Goal: Task Accomplishment & Management: Use online tool/utility

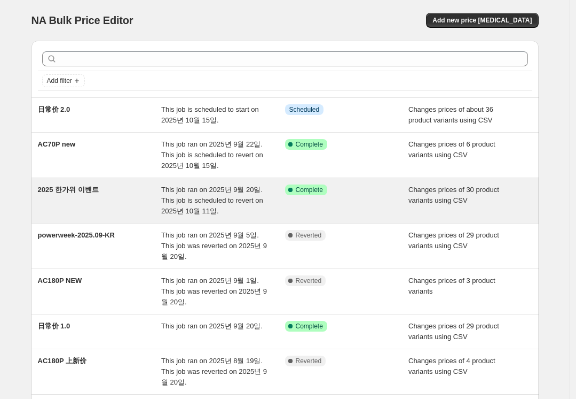
click at [219, 203] on span "This job ran on 2025년 9월 20일. This job is scheduled to revert on 2025년 10월 11일." at bounding box center [212, 199] width 102 height 29
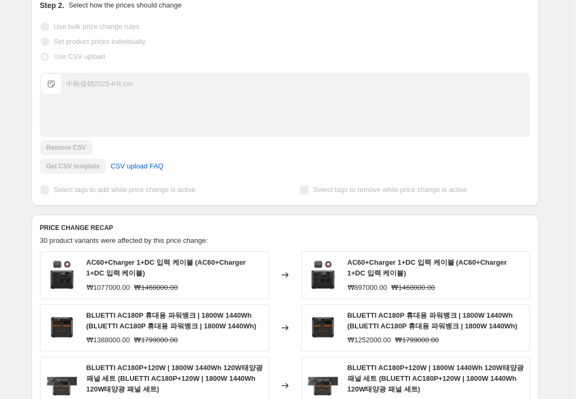
scroll to position [267, 0]
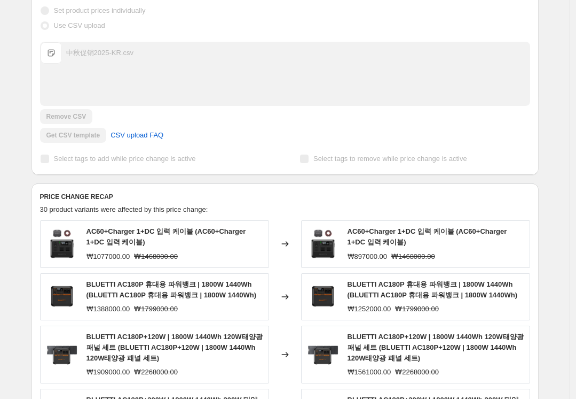
click at [52, 57] on span "中秋促销2025-KR.csv" at bounding box center [51, 52] width 21 height 21
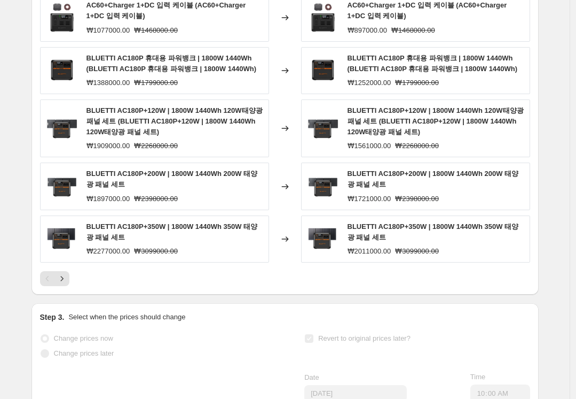
scroll to position [481, 0]
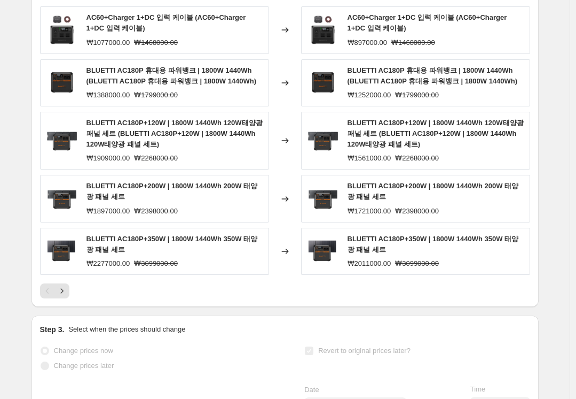
click at [392, 88] on div "BLUETTI AC180P 휴대용 파워뱅크 | 1800W 1440Wh (BLUETTI AC180P 휴대용 파워뱅크 | 1800W 1440Wh)…" at bounding box center [436, 82] width 177 height 35
drag, startPoint x: 322, startPoint y: 90, endPoint x: 254, endPoint y: 99, distance: 68.9
click at [322, 90] on img at bounding box center [323, 83] width 32 height 32
click at [439, 134] on span "BLUETTI AC180P+120W | 1800W 1440Wh 120W태양광 패널 세트 (BLUETTI AC180P+120W | 1800W 1…" at bounding box center [436, 133] width 176 height 29
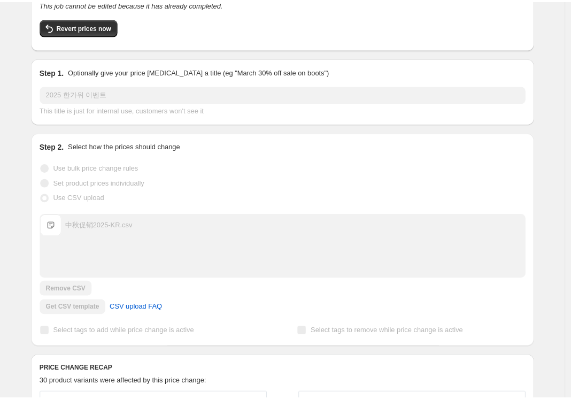
scroll to position [0, 0]
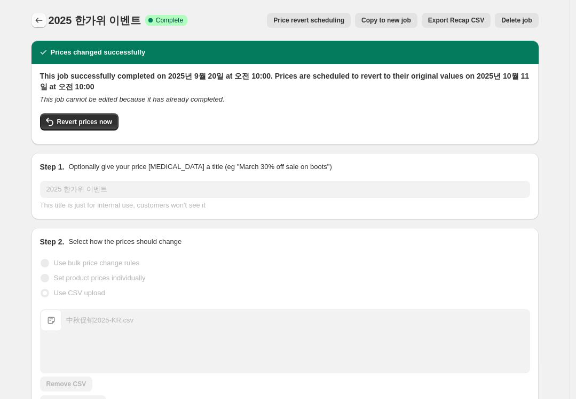
click at [40, 19] on icon "Price change jobs" at bounding box center [38, 20] width 7 height 5
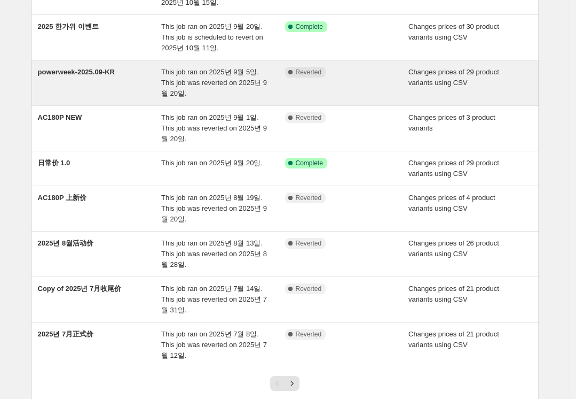
scroll to position [237, 0]
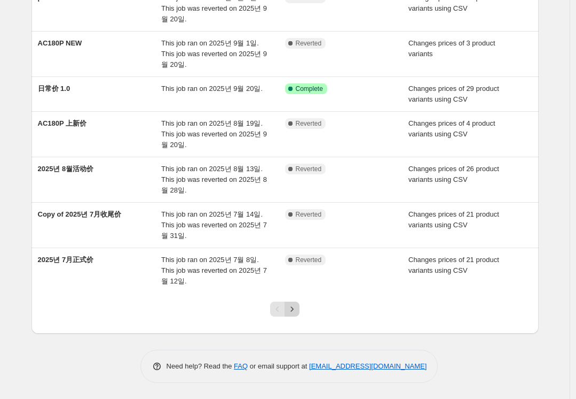
click at [296, 311] on icon "Next" at bounding box center [292, 308] width 11 height 11
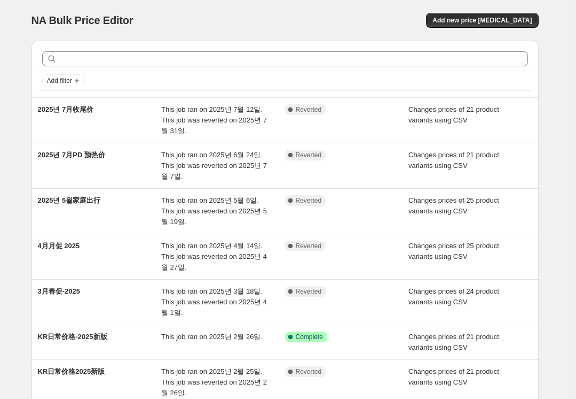
scroll to position [248, 0]
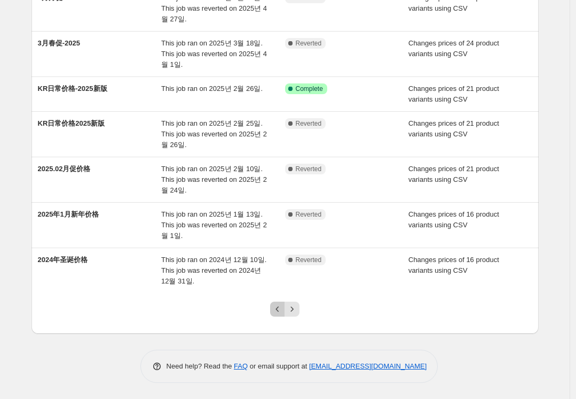
click at [275, 310] on icon "Previous" at bounding box center [277, 308] width 11 height 11
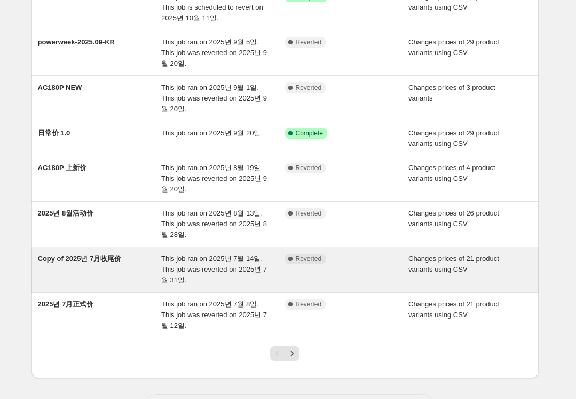
scroll to position [130, 0]
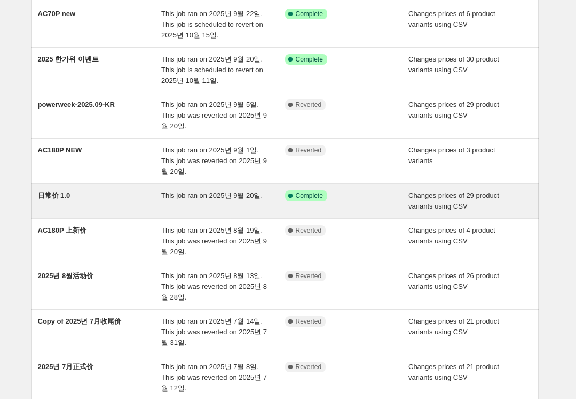
click at [159, 201] on div "日常价 1.0" at bounding box center [100, 200] width 124 height 21
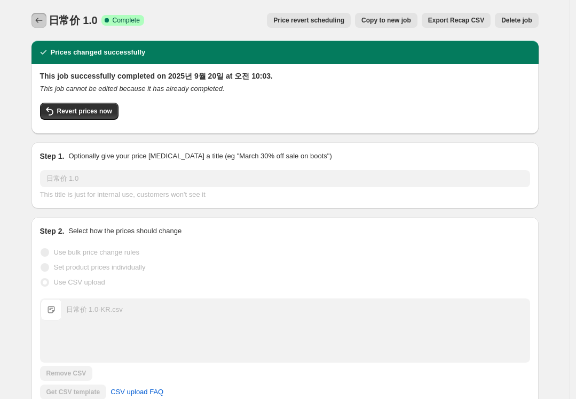
click at [42, 25] on icon "Price change jobs" at bounding box center [39, 20] width 11 height 11
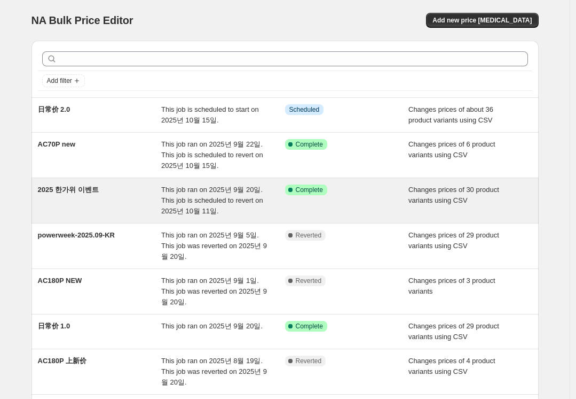
click at [110, 198] on div "2025 한가위 이벤트" at bounding box center [100, 200] width 124 height 32
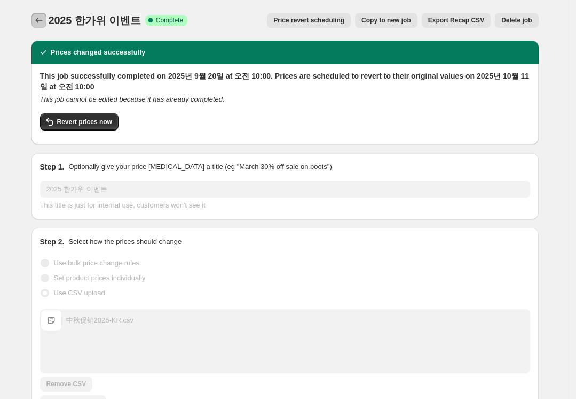
click at [44, 27] on button "Price change jobs" at bounding box center [39, 20] width 15 height 15
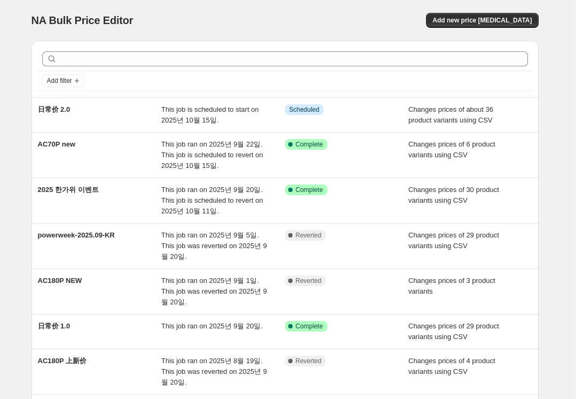
click at [214, 6] on div "NA Bulk Price Editor. This page is ready NA Bulk Price Editor Add new price [ME…" at bounding box center [285, 20] width 507 height 41
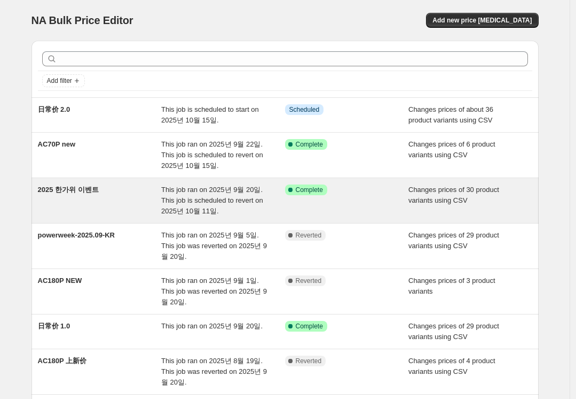
click at [194, 206] on span "This job ran on 2025년 9월 20일. This job is scheduled to revert on 2025년 10월 11일." at bounding box center [212, 199] width 102 height 29
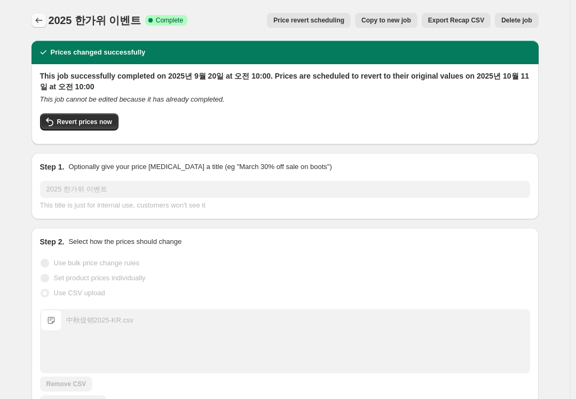
click at [42, 23] on icon "Price change jobs" at bounding box center [39, 20] width 11 height 11
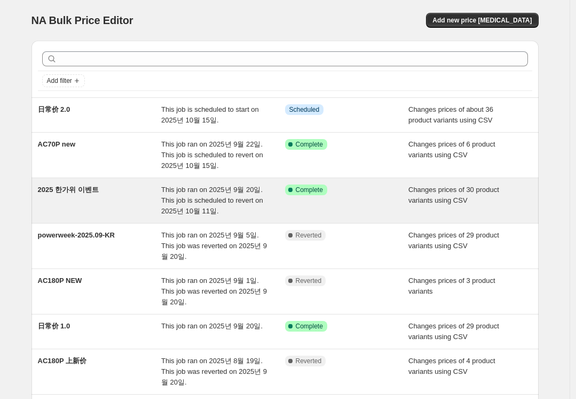
click at [221, 206] on div "This job ran on 2025년 9월 20일. This job is scheduled to revert on 2025년 10월 11일." at bounding box center [223, 200] width 124 height 32
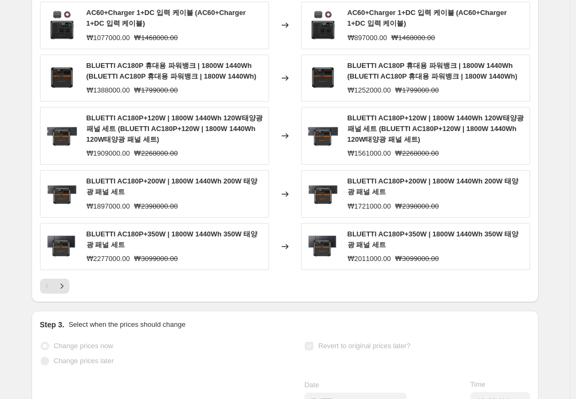
scroll to position [588, 0]
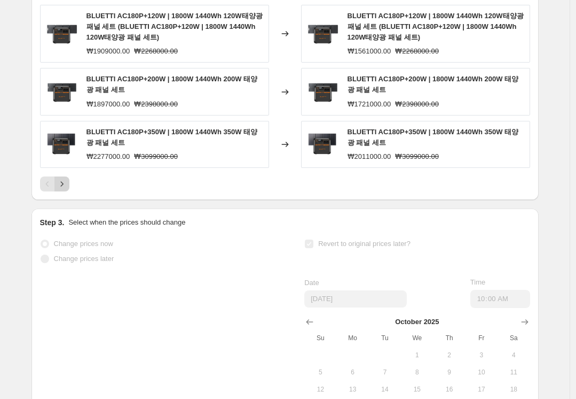
click at [65, 182] on icon "Next" at bounding box center [62, 183] width 11 height 11
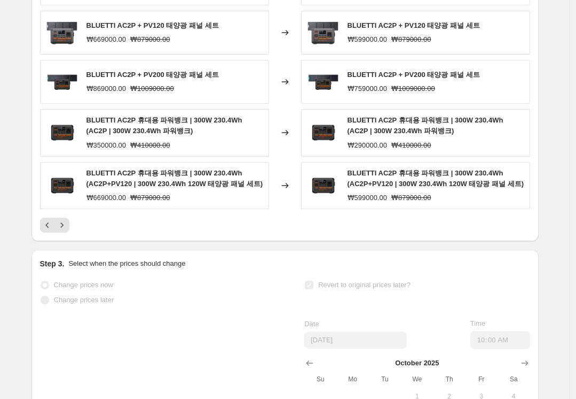
scroll to position [534, 0]
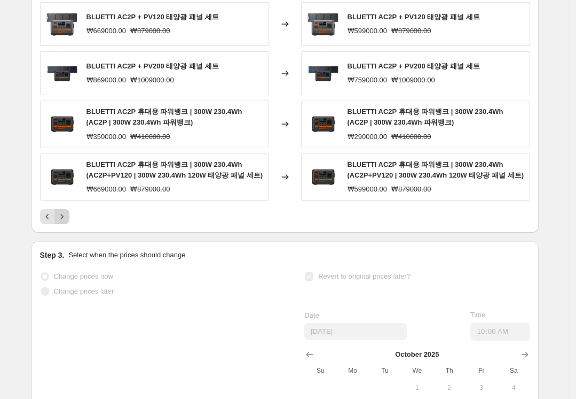
click at [61, 222] on icon "Next" at bounding box center [62, 216] width 11 height 11
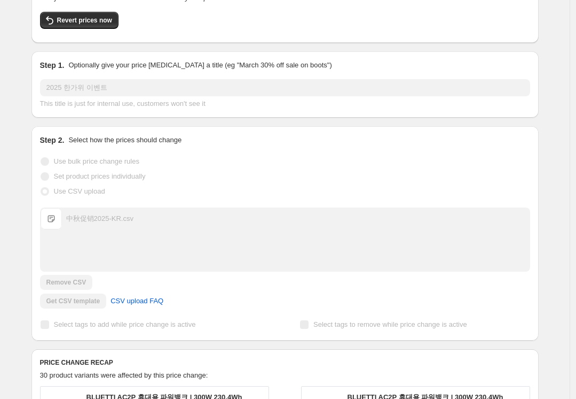
scroll to position [0, 0]
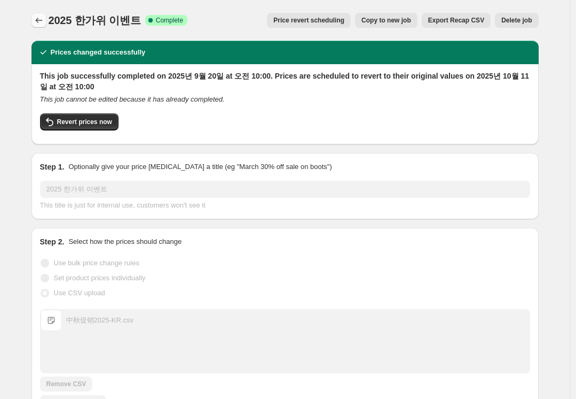
click at [41, 19] on icon "Price change jobs" at bounding box center [38, 20] width 7 height 5
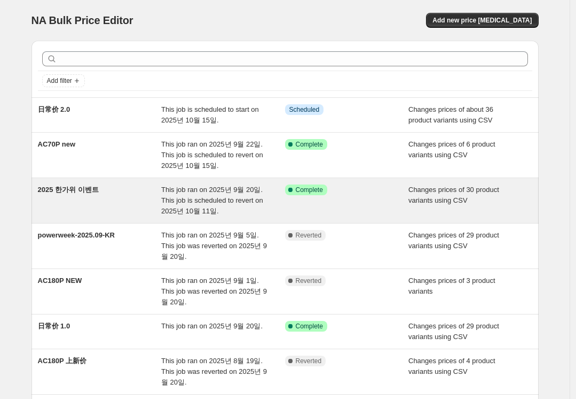
click at [145, 197] on div "2025 한가위 이벤트" at bounding box center [100, 200] width 124 height 32
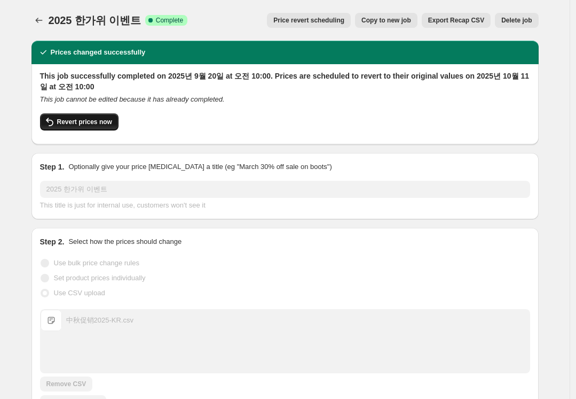
click at [89, 122] on span "Revert prices now" at bounding box center [84, 122] width 55 height 9
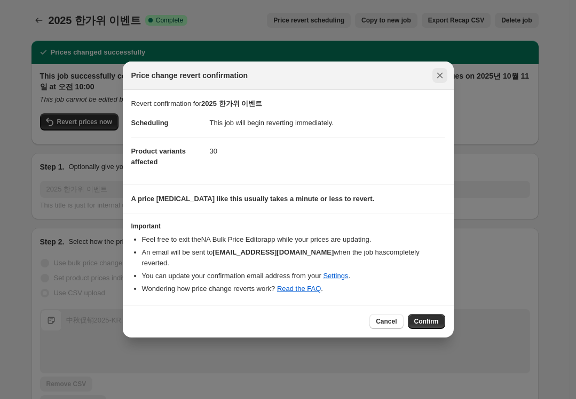
click at [440, 79] on icon "Close" at bounding box center [440, 75] width 11 height 11
checkbox input "true"
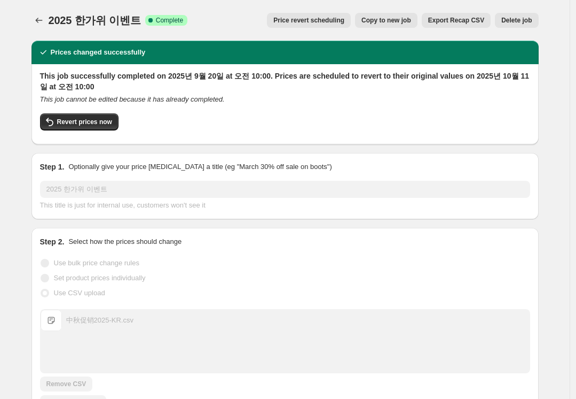
click at [395, 23] on span "Copy to new job" at bounding box center [387, 20] width 50 height 9
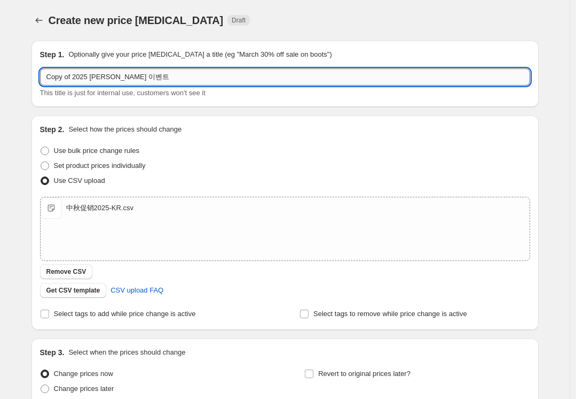
click at [160, 76] on input "Copy of 2025 [PERSON_NAME] 이벤트" at bounding box center [285, 76] width 490 height 17
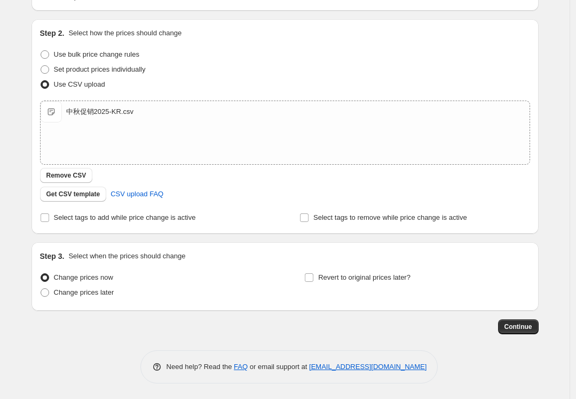
scroll to position [97, 0]
click at [382, 277] on span "Revert to original prices later?" at bounding box center [364, 276] width 92 height 8
click at [314, 277] on input "Revert to original prices later?" at bounding box center [309, 276] width 9 height 9
checkbox input "true"
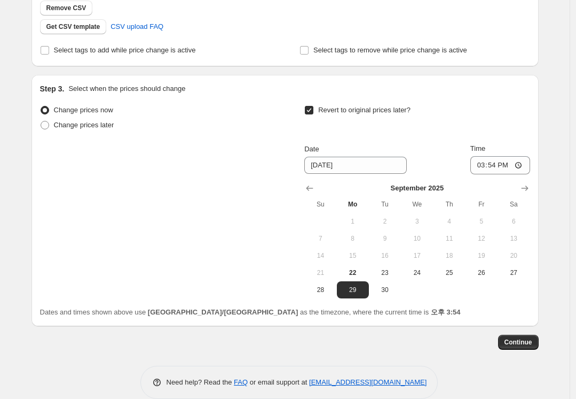
scroll to position [279, 0]
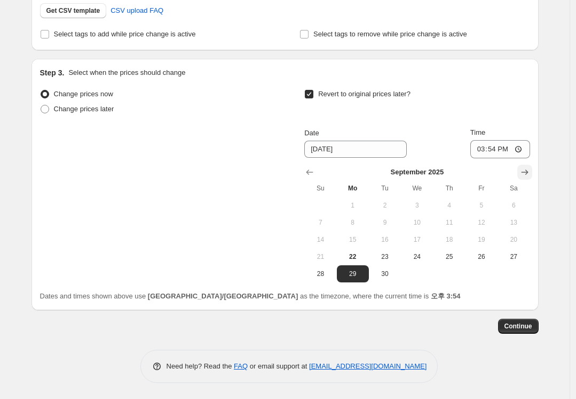
click at [528, 173] on icon "Show next month, October 2025" at bounding box center [524, 171] width 7 height 5
click at [480, 219] on span "10" at bounding box center [482, 222] width 24 height 9
type input "[DATE]"
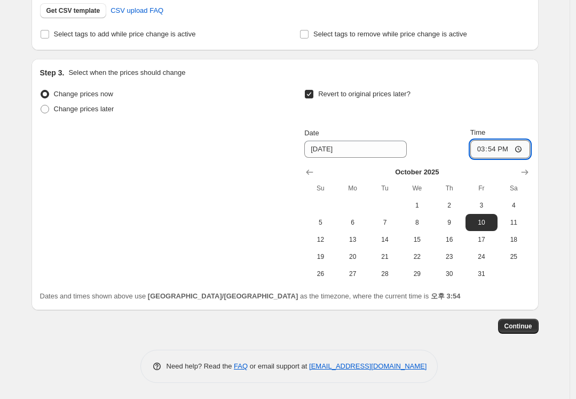
click at [498, 146] on input "15:54" at bounding box center [501, 149] width 60 height 18
type input "22:00"
click at [514, 326] on span "Continue" at bounding box center [519, 326] width 28 height 9
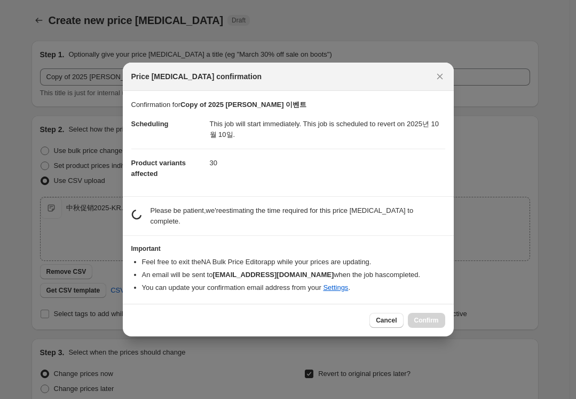
scroll to position [0, 0]
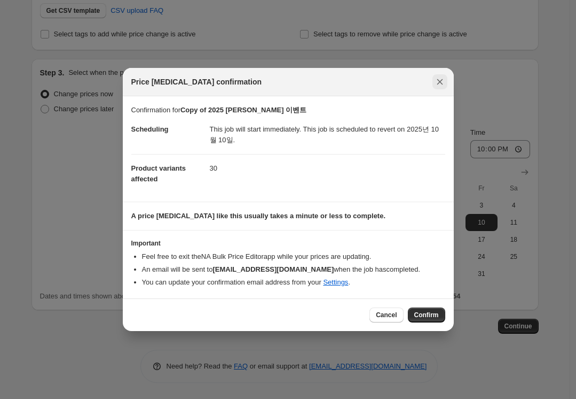
click at [436, 85] on icon "Close" at bounding box center [440, 81] width 11 height 11
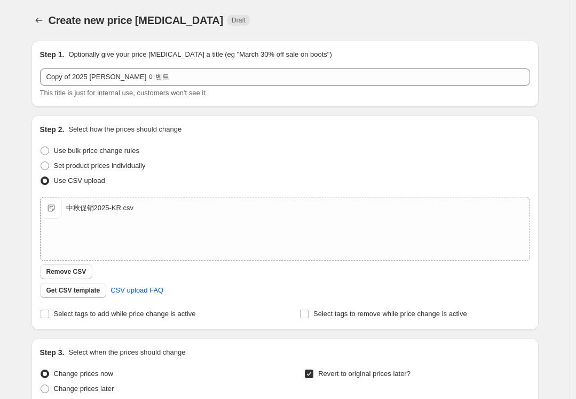
scroll to position [279, 0]
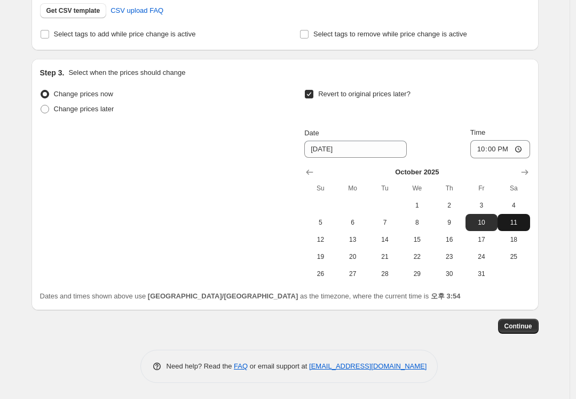
click at [518, 224] on span "11" at bounding box center [514, 222] width 24 height 9
type input "[DATE]"
click at [533, 326] on span "Continue" at bounding box center [519, 326] width 28 height 9
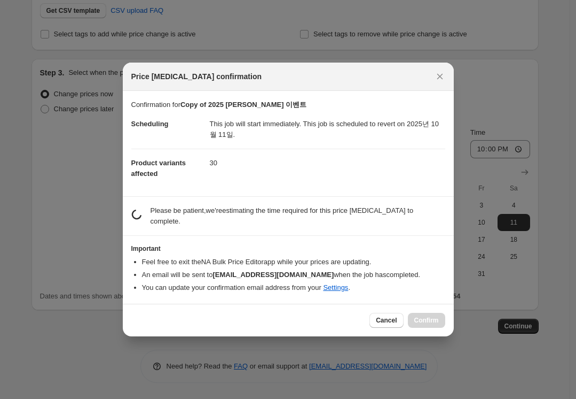
scroll to position [0, 0]
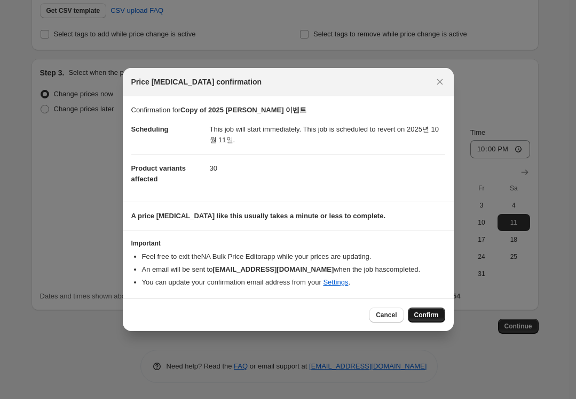
click at [430, 316] on span "Confirm" at bounding box center [427, 314] width 25 height 9
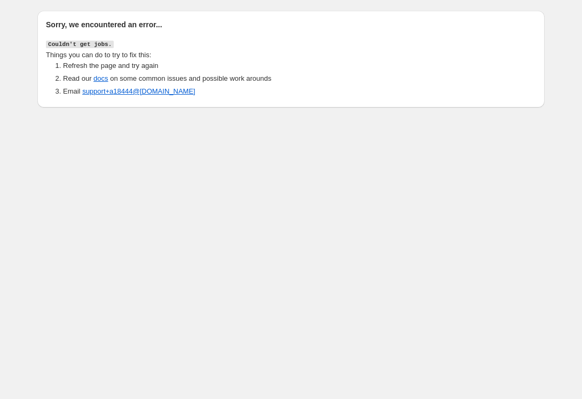
click at [264, 3] on div "Sorry, we encountered an error... Couldn't get jobs. Things you can do to try t…" at bounding box center [287, 54] width 516 height 105
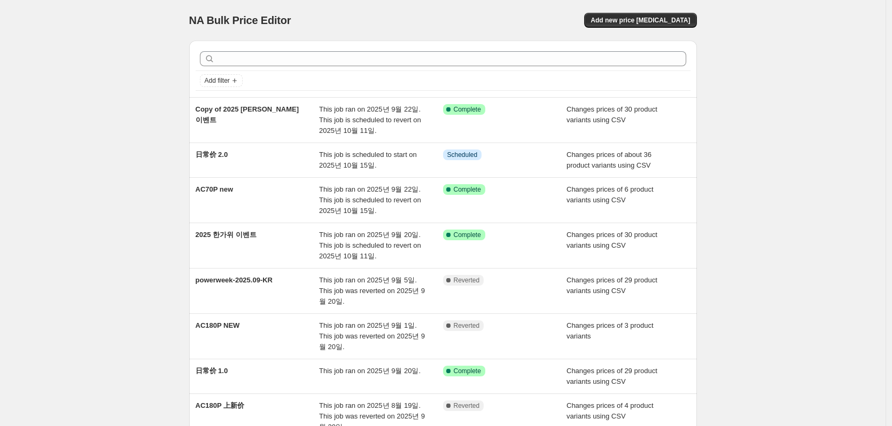
click at [433, 20] on div "NA Bulk Price Editor" at bounding box center [311, 20] width 244 height 15
click at [84, 80] on div "NA Bulk Price Editor. This page is ready NA Bulk Price Editor Add new price cha…" at bounding box center [442, 318] width 885 height 636
